Goal: Task Accomplishment & Management: Manage account settings

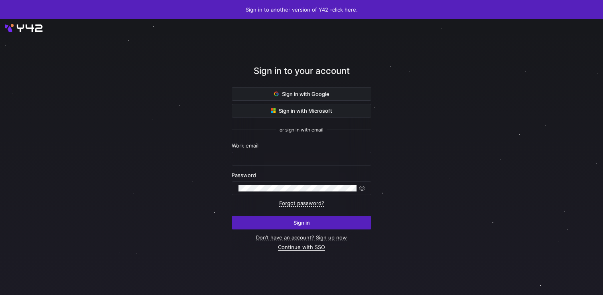
click at [297, 248] on link "Continue with SSO" at bounding box center [301, 246] width 47 height 7
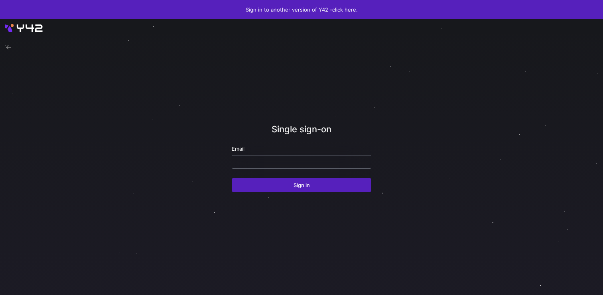
click at [304, 158] on input "email" at bounding box center [302, 161] width 126 height 6
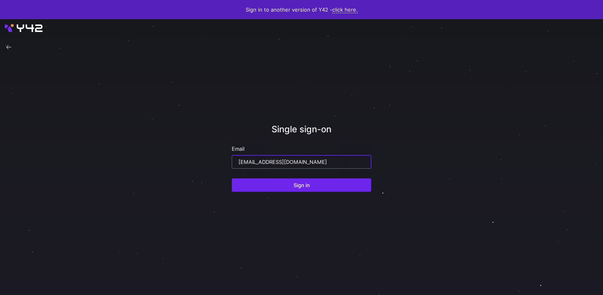
type input "[EMAIL_ADDRESS][DOMAIN_NAME]"
click at [298, 183] on span "Sign in" at bounding box center [302, 185] width 16 height 6
